Goal: Find specific page/section: Find specific page/section

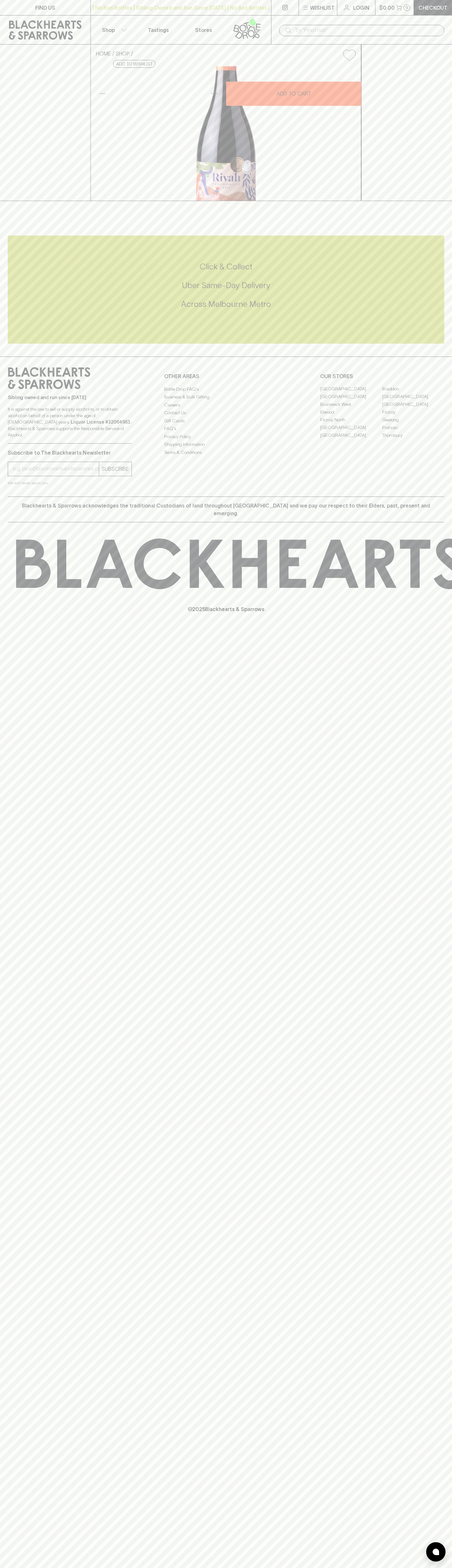
click at [446, 30] on div "​" at bounding box center [361, 30] width 181 height 29
click at [431, 1328] on div "FIND US | No Bad Bottles | Sibling Owned and Run Since [DATE] | No Bad Bottles …" at bounding box center [226, 784] width 452 height 1568
click at [308, 1567] on html "FIND US | No Bad Bottles | Sibling Owned and Run Since [DATE] | No Bad Bottles …" at bounding box center [226, 784] width 452 height 1568
click at [12, 1261] on div "FIND US | No Bad Bottles | Sibling Owned and Run Since [DATE] | No Bad Bottles …" at bounding box center [226, 784] width 452 height 1568
